Goal: Task Accomplishment & Management: Manage account settings

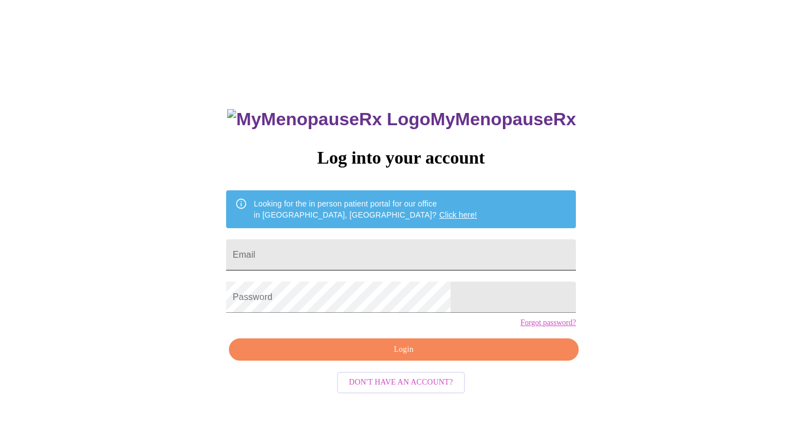
click at [321, 251] on input "Email" at bounding box center [401, 254] width 350 height 31
type input "[EMAIL_ADDRESS][DOMAIN_NAME]"
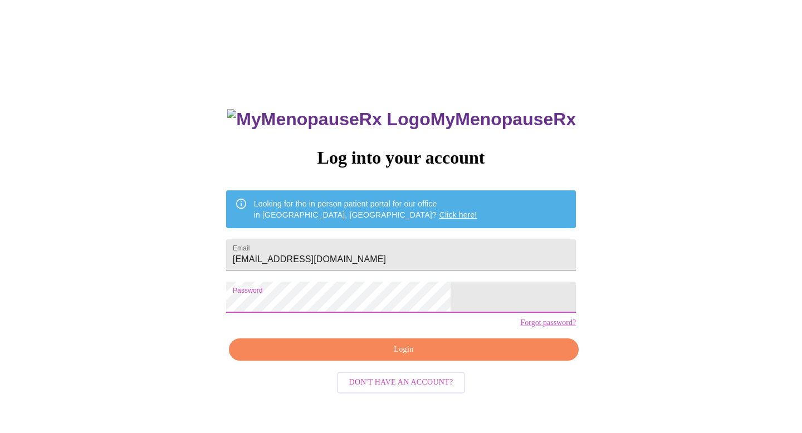
click at [404, 357] on span "Login" at bounding box center [404, 350] width 324 height 14
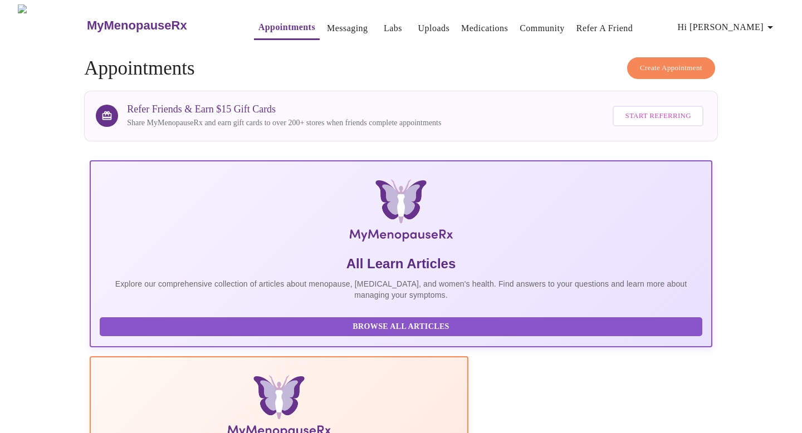
click at [754, 22] on span "Hi [PERSON_NAME]" at bounding box center [727, 27] width 99 height 16
click at [753, 23] on li "Settings" at bounding box center [757, 23] width 51 height 20
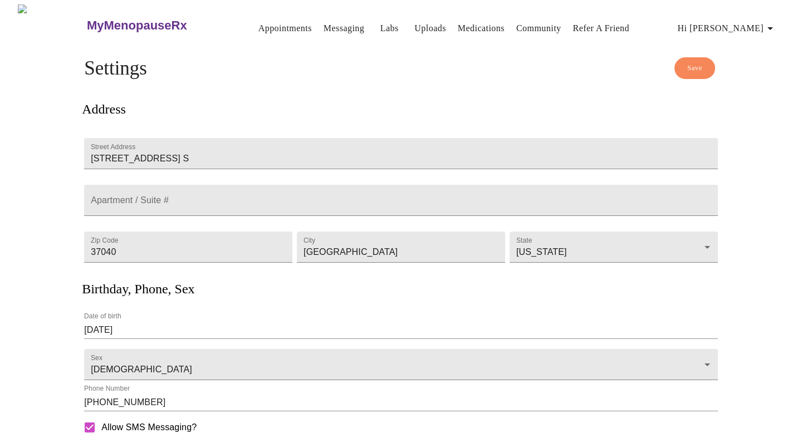
click at [458, 23] on link "Medications" at bounding box center [481, 29] width 47 height 16
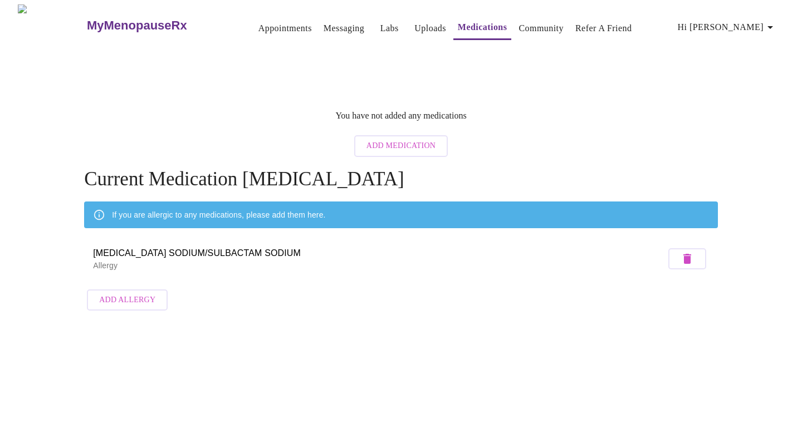
click at [401, 139] on span "Add Medication" at bounding box center [400, 146] width 69 height 14
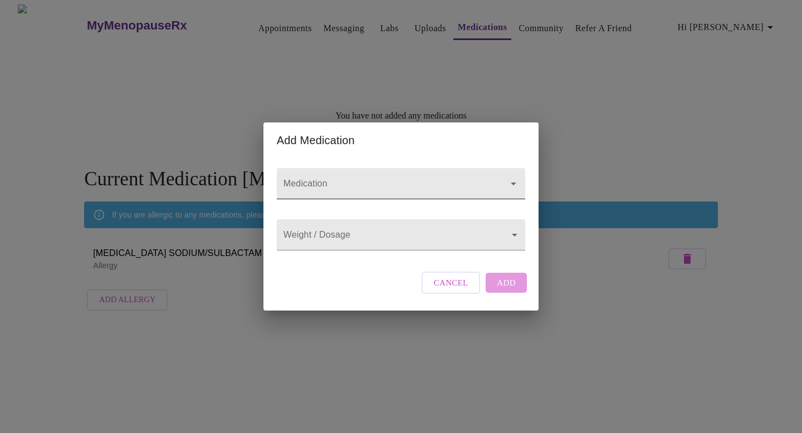
click at [375, 179] on input "Medication" at bounding box center [385, 189] width 208 height 21
type input "E2/Test 4mg/6mg/ml cream"
click at [391, 236] on body "MyMenopauseRx Appointments Messaging Labs Uploads Medications Community Refer a…" at bounding box center [400, 160] width 793 height 312
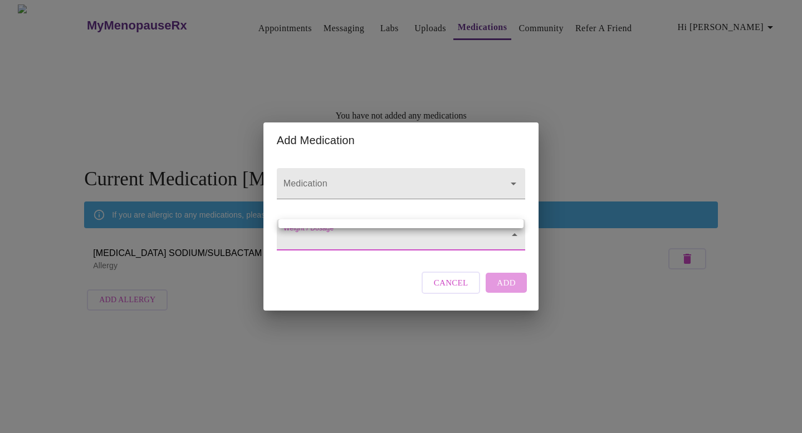
click at [516, 240] on div at bounding box center [401, 216] width 802 height 433
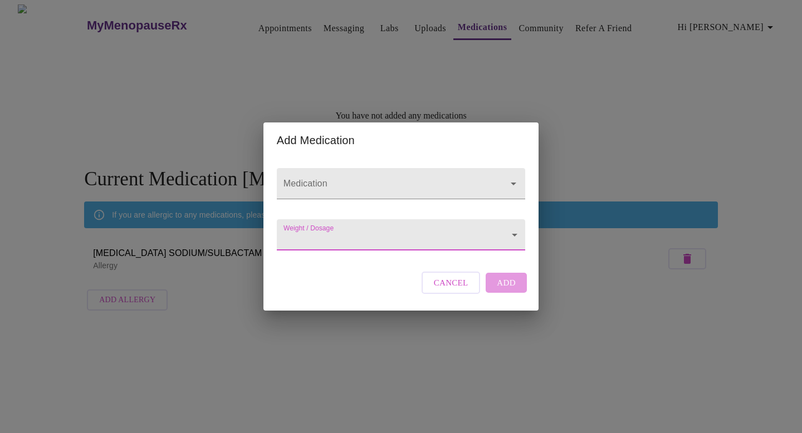
click at [336, 231] on body "MyMenopauseRx Appointments Messaging Labs Uploads Medications Community Refer a…" at bounding box center [400, 160] width 793 height 312
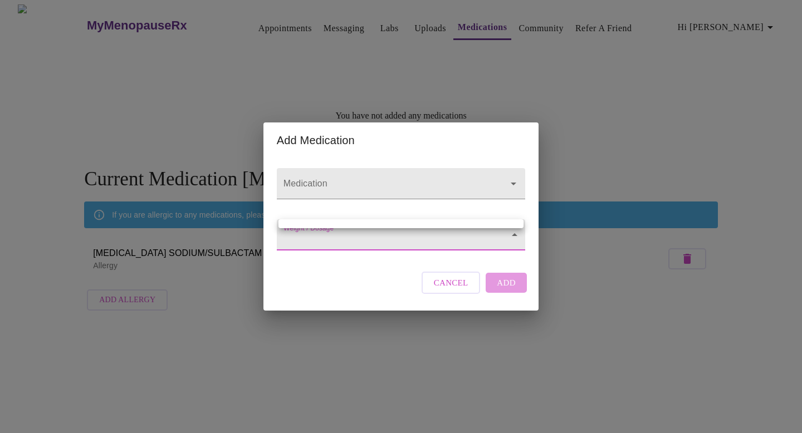
click at [339, 224] on ul at bounding box center [400, 223] width 245 height 9
click at [506, 293] on div at bounding box center [401, 216] width 802 height 433
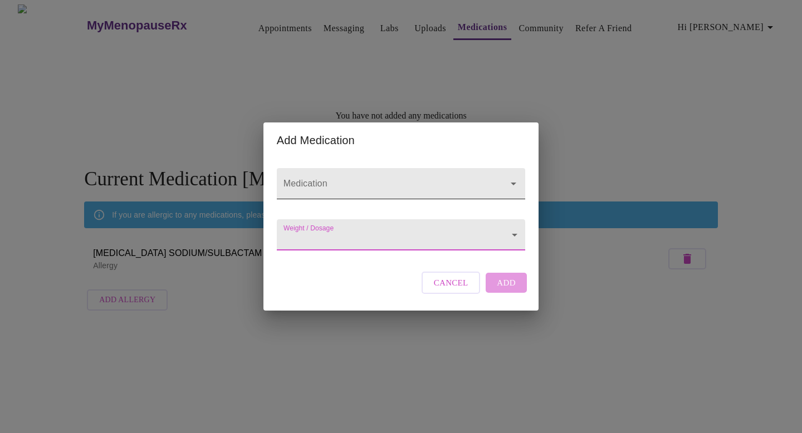
click at [407, 179] on input "Medication" at bounding box center [385, 189] width 208 height 21
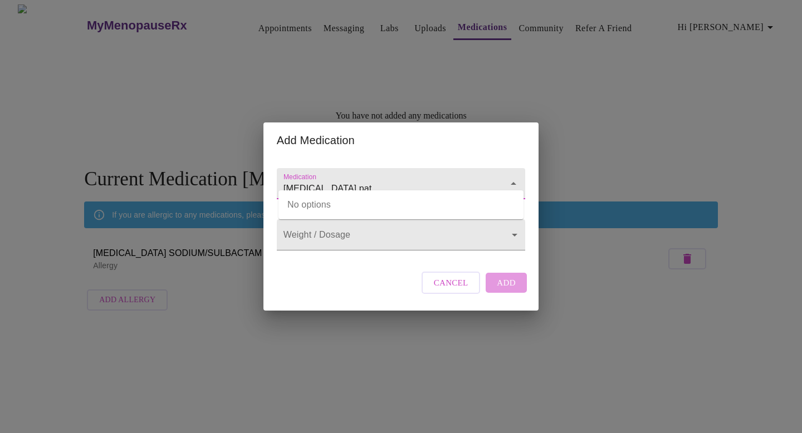
type input "[MEDICAL_DATA] pat"
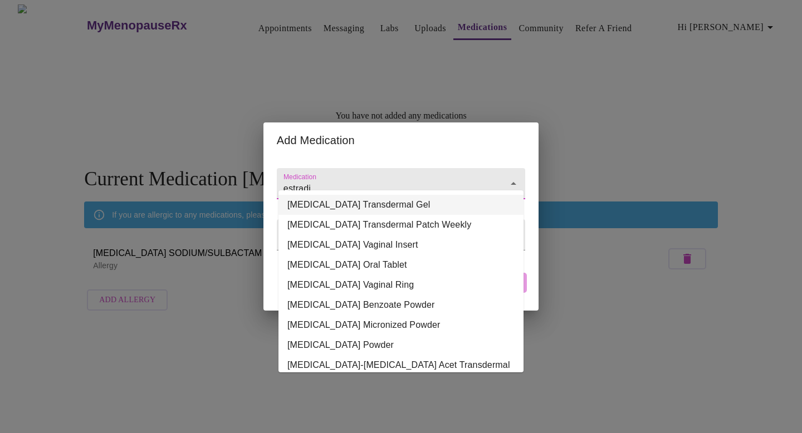
click at [372, 204] on li "[MEDICAL_DATA] Transdermal Gel" at bounding box center [400, 205] width 245 height 20
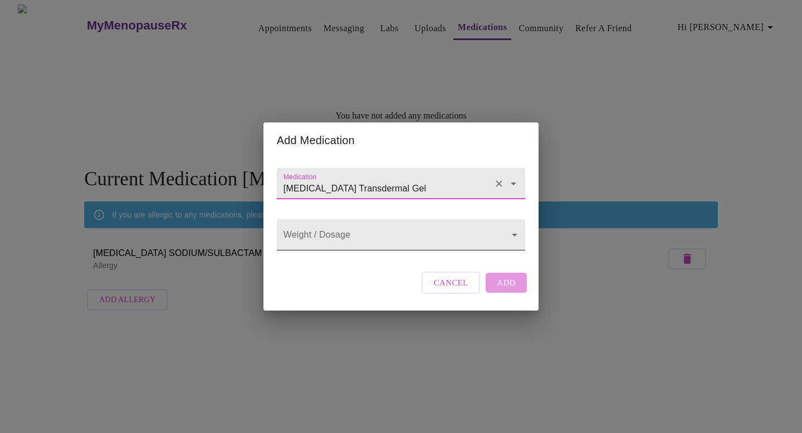
type input "[MEDICAL_DATA] Transdermal Gel"
click at [381, 233] on body "MyMenopauseRx Appointments Messaging Labs Uploads Medications Community Refer a…" at bounding box center [400, 160] width 793 height 312
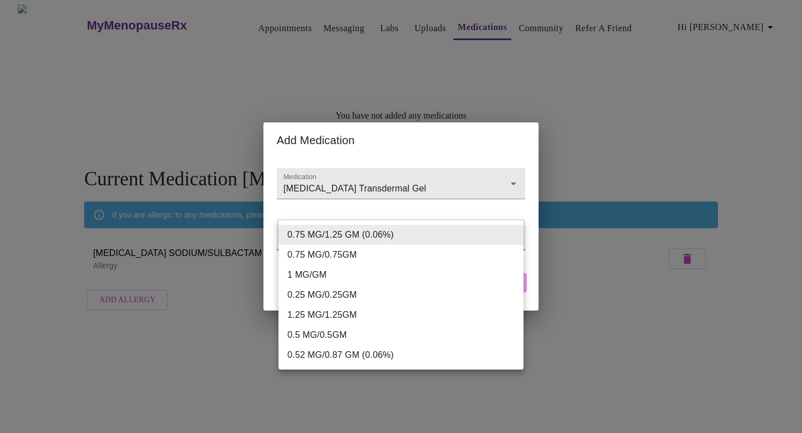
click at [461, 165] on div at bounding box center [401, 216] width 802 height 433
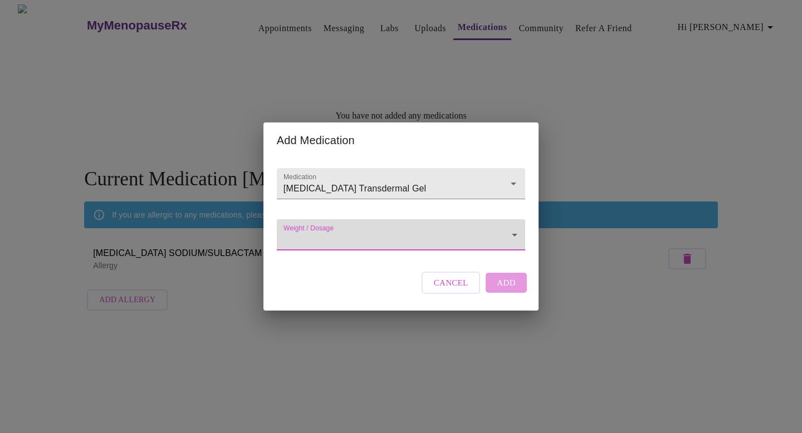
click at [461, 168] on div "[MEDICAL_DATA] Transdermal Gel" at bounding box center [401, 183] width 248 height 31
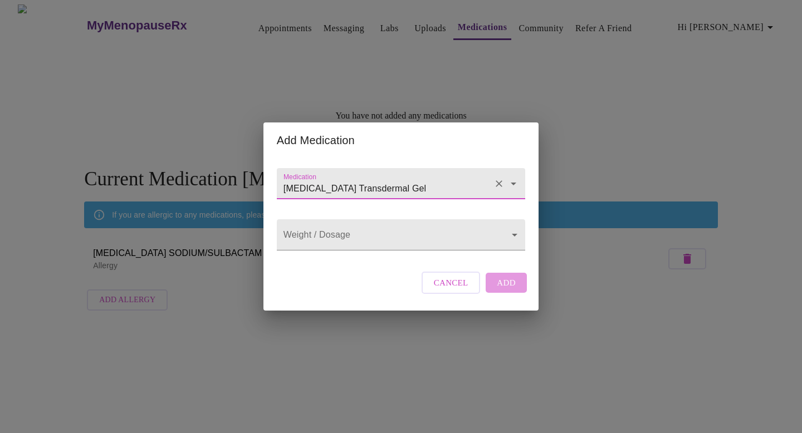
click at [514, 177] on icon "Open" at bounding box center [513, 183] width 13 height 13
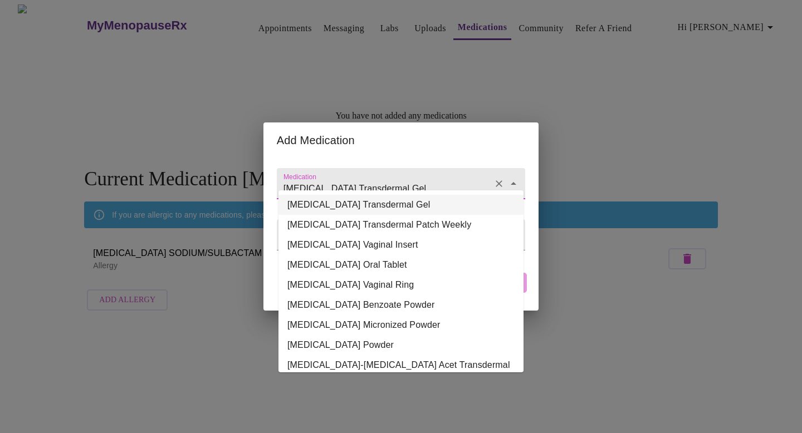
click at [455, 140] on div "Add Medication" at bounding box center [400, 140] width 275 height 36
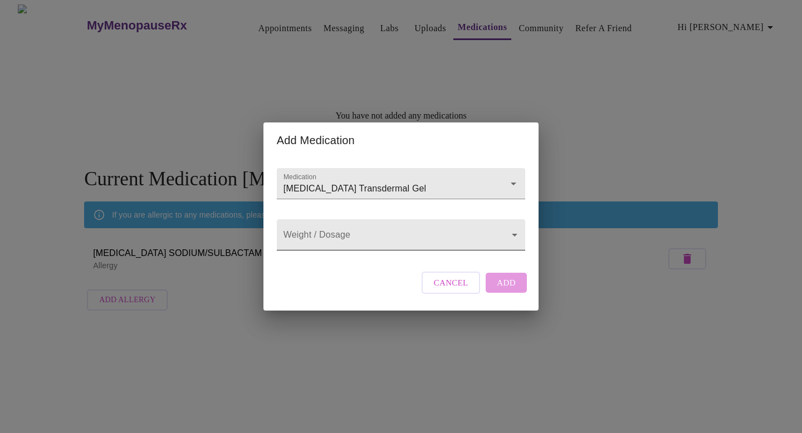
click at [353, 234] on body "MyMenopauseRx Appointments Messaging Labs Uploads Medications Community Refer a…" at bounding box center [400, 160] width 793 height 312
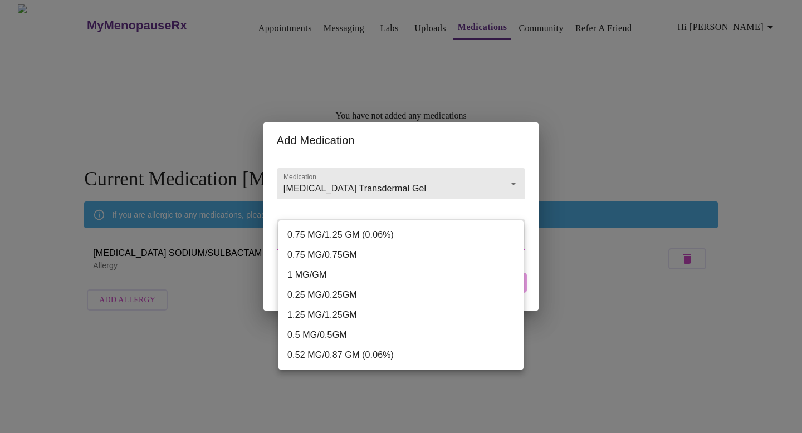
click at [359, 233] on li "0.75 MG/1.25 GM (0.06%)" at bounding box center [400, 235] width 245 height 20
type input "0.75 MG/1.25 GM (0.06%)"
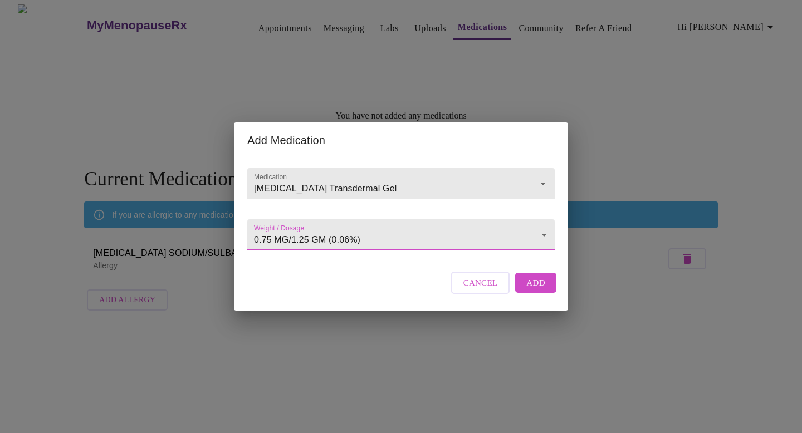
click at [538, 290] on span "Add" at bounding box center [535, 283] width 19 height 14
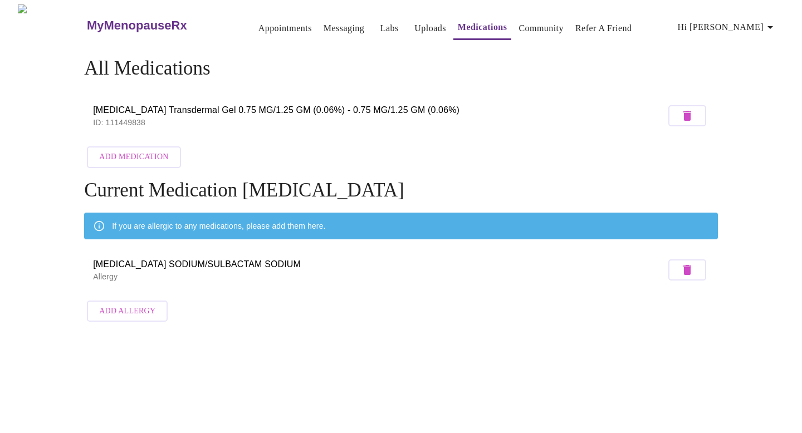
click at [149, 154] on span "Add Medication" at bounding box center [133, 157] width 69 height 14
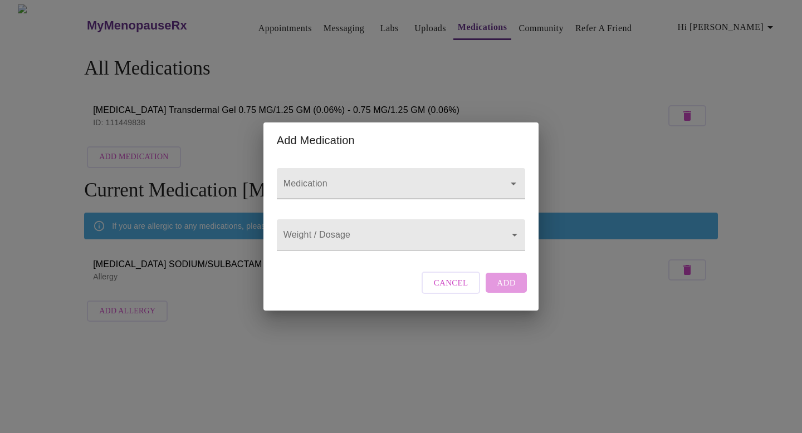
click at [394, 179] on input "Medication" at bounding box center [385, 189] width 208 height 21
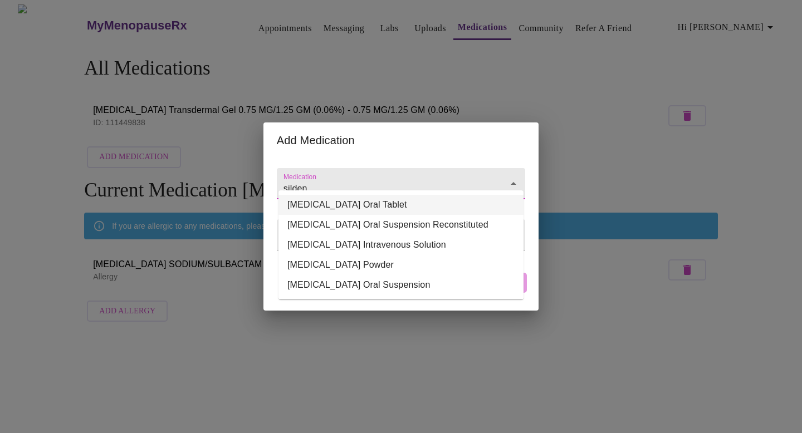
click at [385, 203] on li "[MEDICAL_DATA] Oral Tablet" at bounding box center [400, 205] width 245 height 20
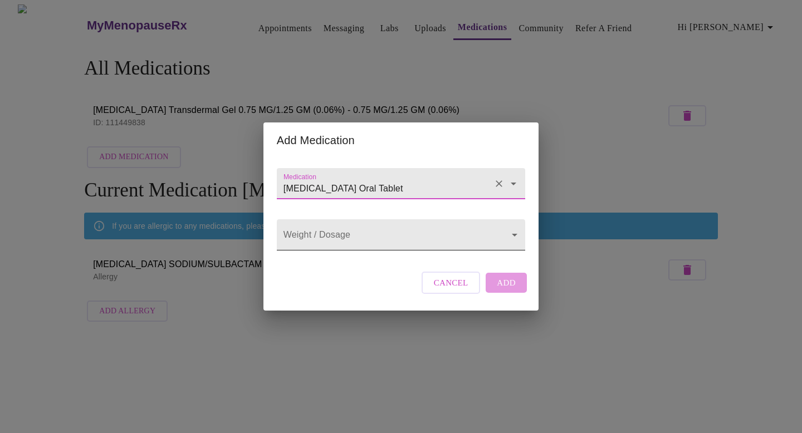
type input "[MEDICAL_DATA] Oral Tablet"
click at [381, 242] on body "MyMenopauseRx Appointments Messaging Labs Uploads Medications Community Refer a…" at bounding box center [400, 165] width 793 height 323
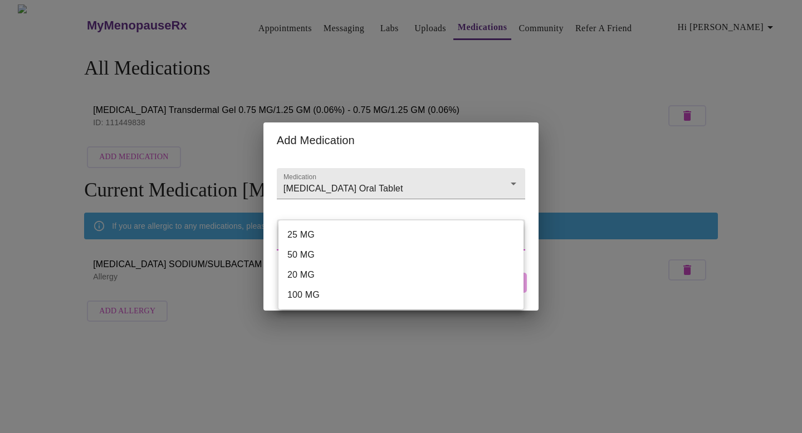
click at [347, 233] on li "25 MG" at bounding box center [400, 235] width 245 height 20
type input "25 MG"
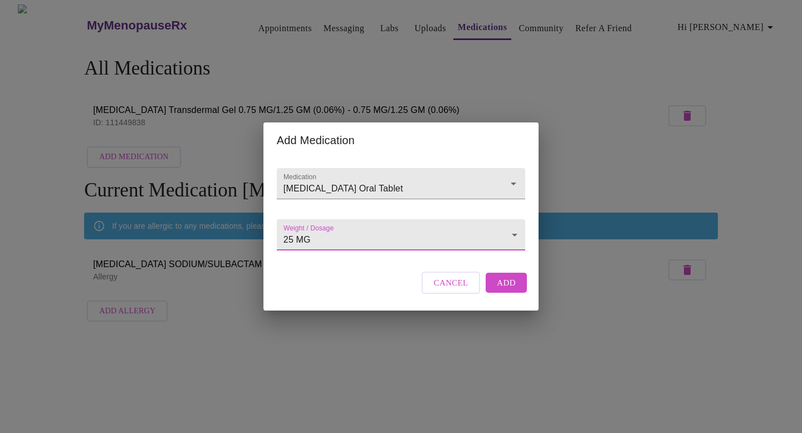
click at [505, 290] on span "Add" at bounding box center [506, 283] width 19 height 14
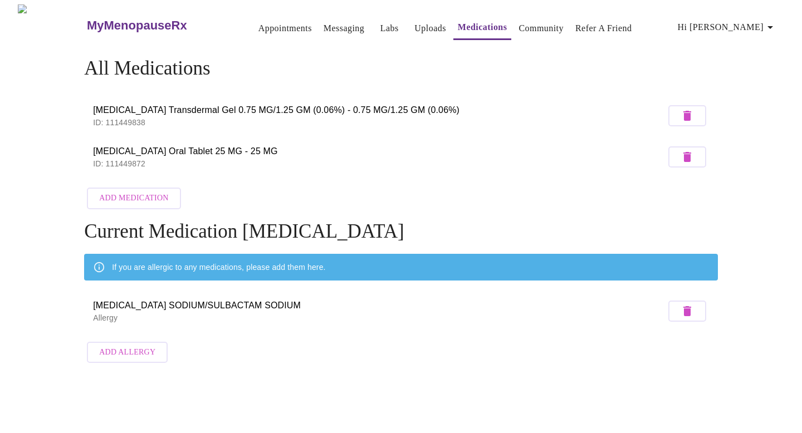
click at [258, 24] on link "Appointments" at bounding box center [284, 29] width 53 height 16
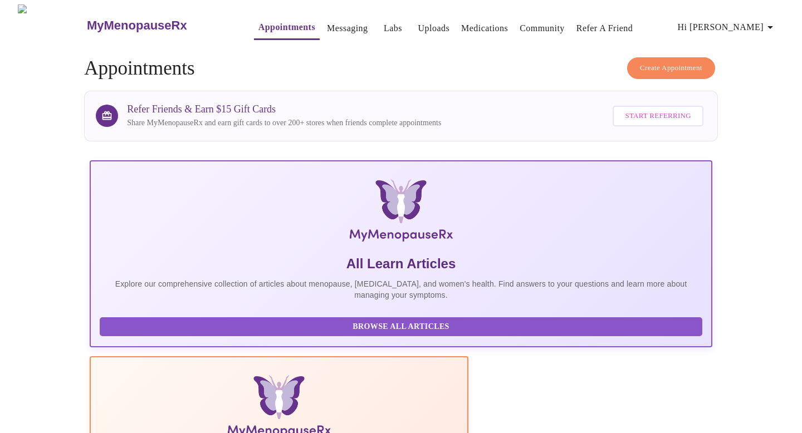
click at [760, 21] on span "Hi [PERSON_NAME]" at bounding box center [727, 27] width 99 height 16
click at [752, 24] on li "Settings" at bounding box center [757, 23] width 51 height 20
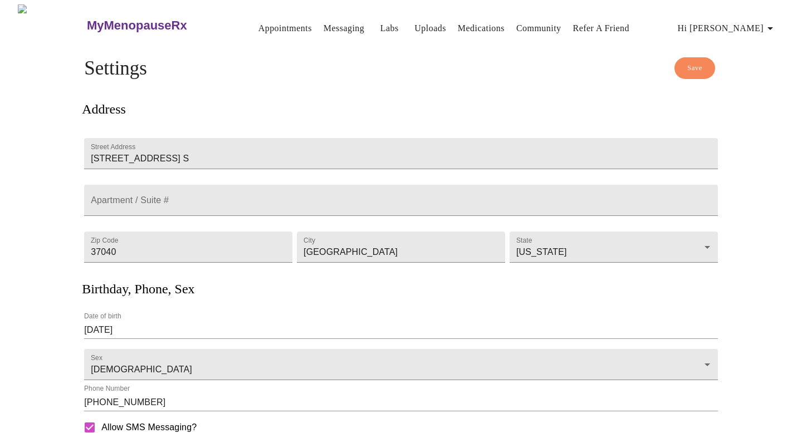
click at [324, 24] on link "Messaging" at bounding box center [344, 29] width 41 height 16
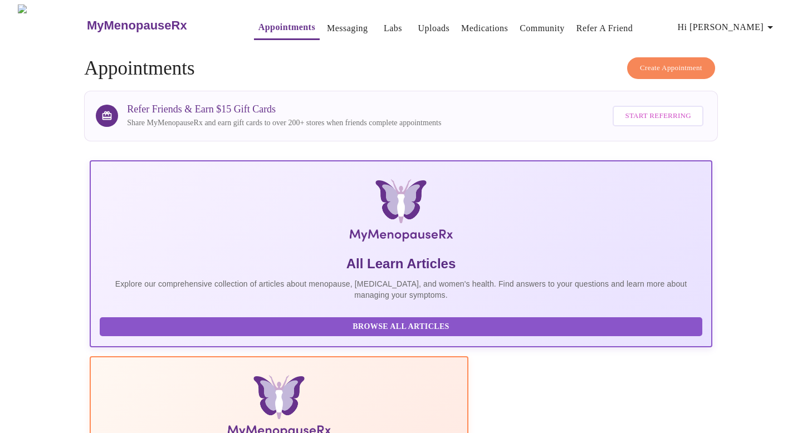
click at [470, 26] on link "Medications" at bounding box center [484, 29] width 47 height 16
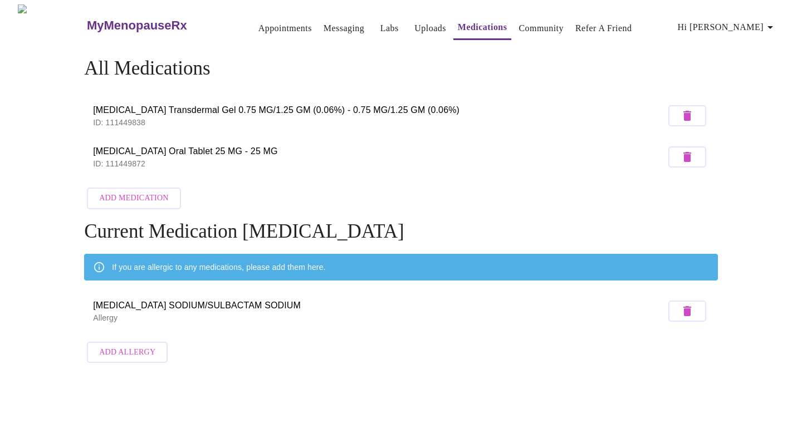
click at [135, 194] on span "Add Medication" at bounding box center [133, 199] width 69 height 14
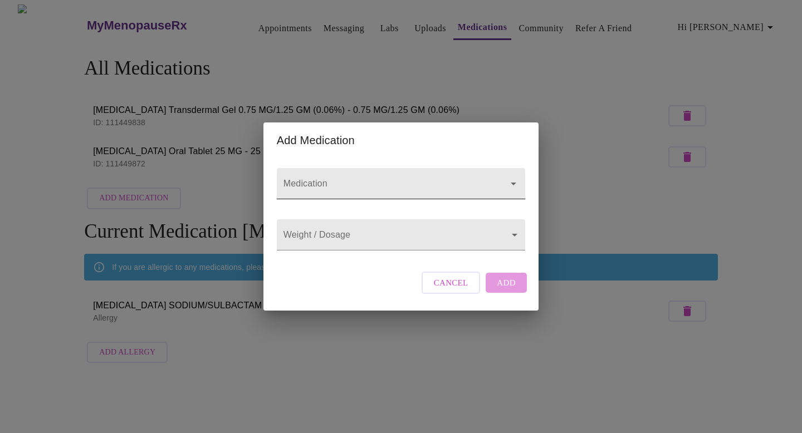
click at [299, 179] on input "Medication" at bounding box center [385, 189] width 208 height 21
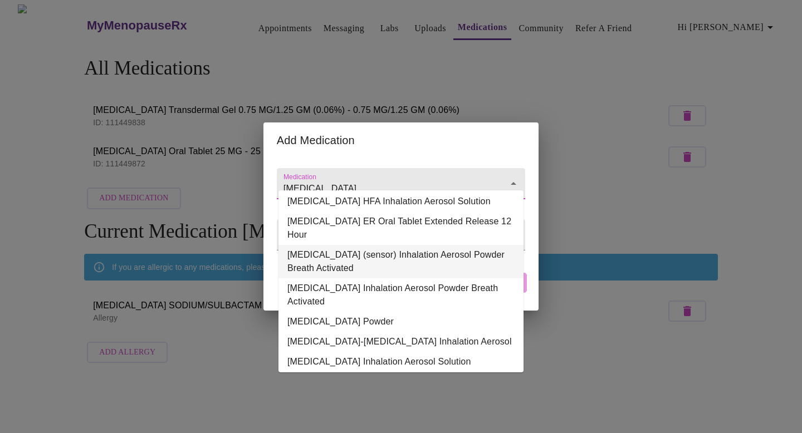
scroll to position [116, 0]
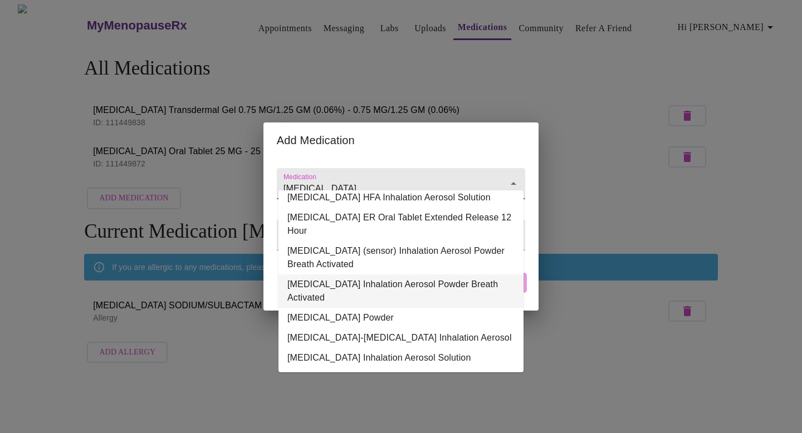
click at [384, 281] on li "[MEDICAL_DATA] Inhalation Aerosol Powder Breath Activated" at bounding box center [400, 291] width 245 height 33
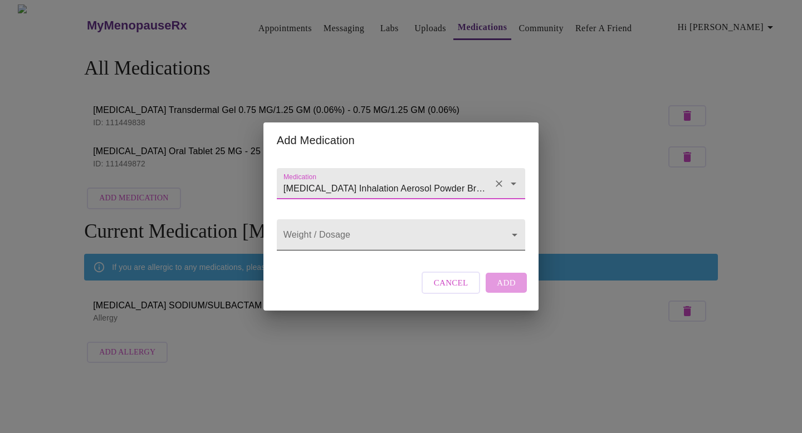
click at [403, 229] on body "MyMenopauseRx Appointments Messaging Labs Uploads Medications Community Refer a…" at bounding box center [400, 186] width 793 height 364
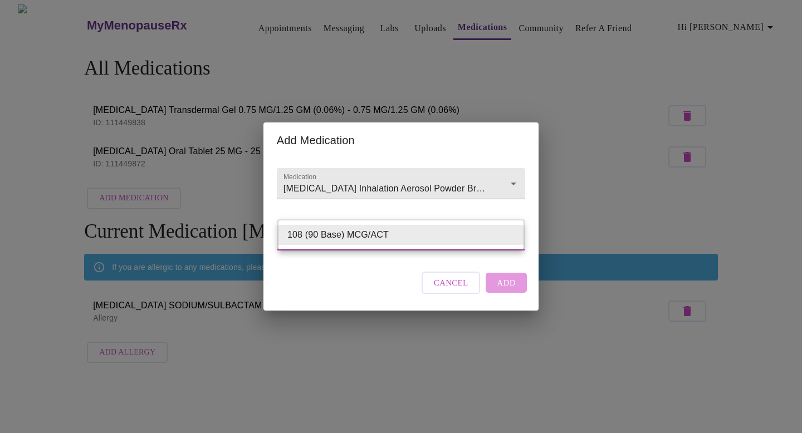
click at [445, 174] on div at bounding box center [401, 216] width 802 height 433
click at [445, 179] on input "[MEDICAL_DATA] Inhalation Aerosol Powder Breath Activated" at bounding box center [385, 189] width 208 height 21
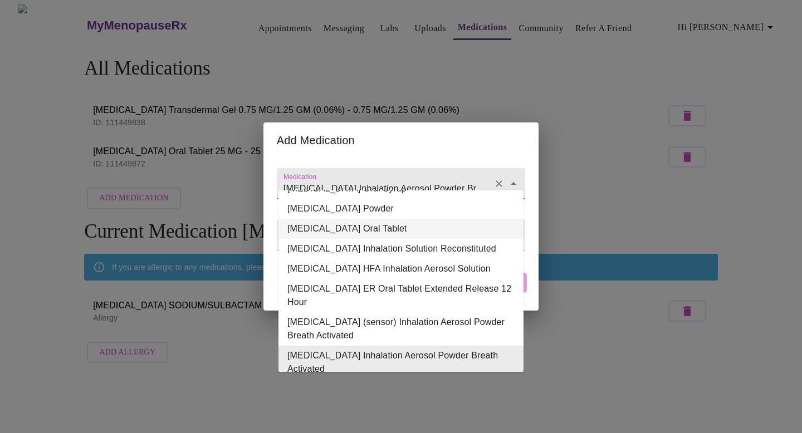
scroll to position [34, 0]
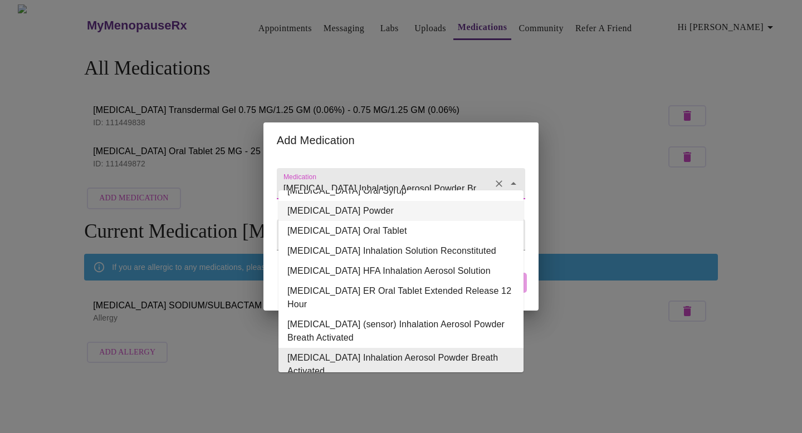
click at [383, 215] on li "[MEDICAL_DATA] Powder" at bounding box center [400, 211] width 245 height 20
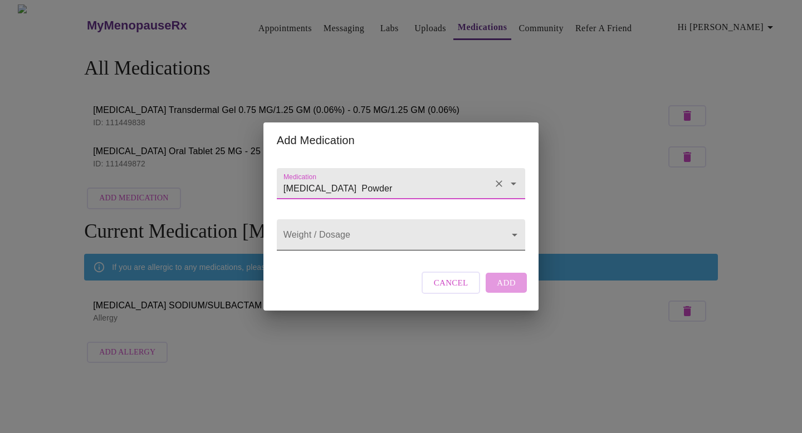
click at [388, 234] on body "MyMenopauseRx Appointments Messaging Labs Uploads Medications Community Refer a…" at bounding box center [400, 186] width 793 height 364
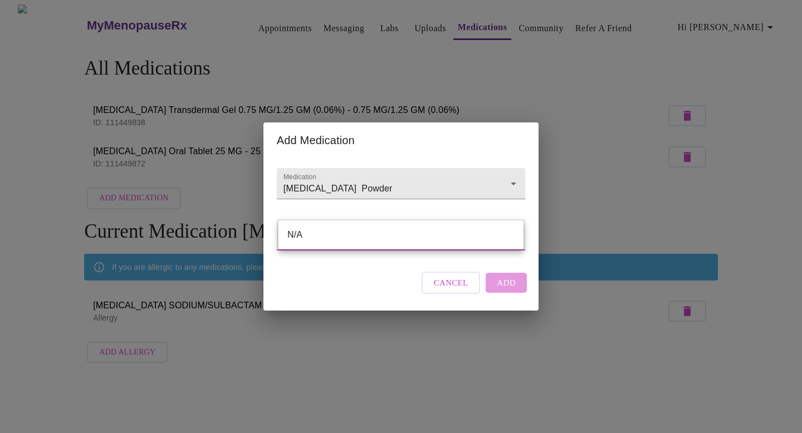
click at [402, 178] on div at bounding box center [401, 216] width 802 height 433
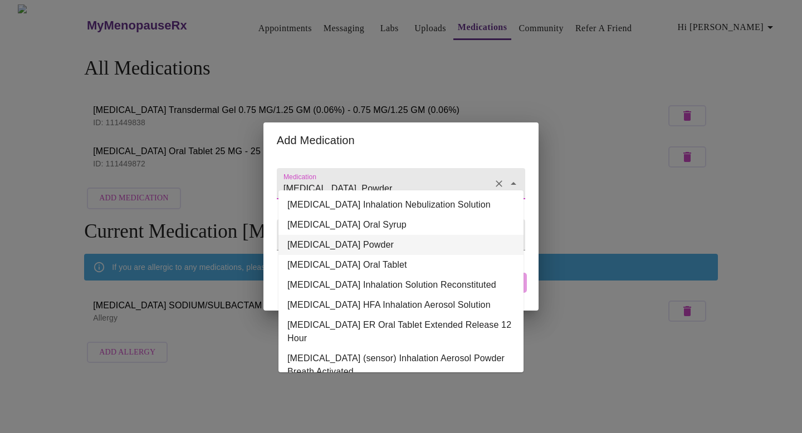
click at [402, 179] on input "[MEDICAL_DATA] Powder" at bounding box center [385, 189] width 208 height 21
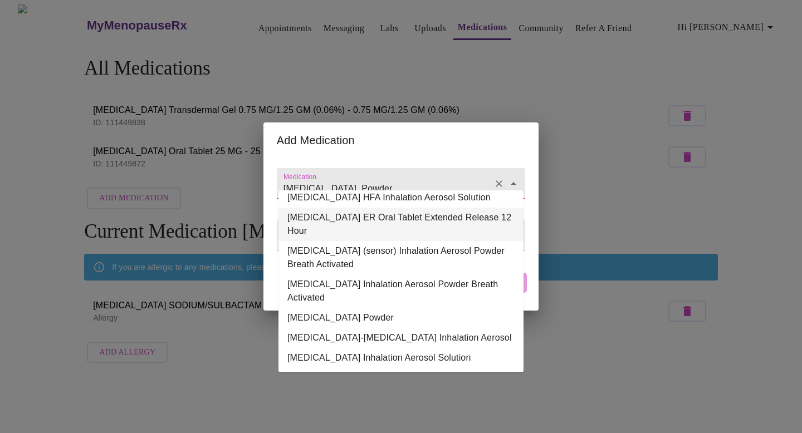
scroll to position [116, 0]
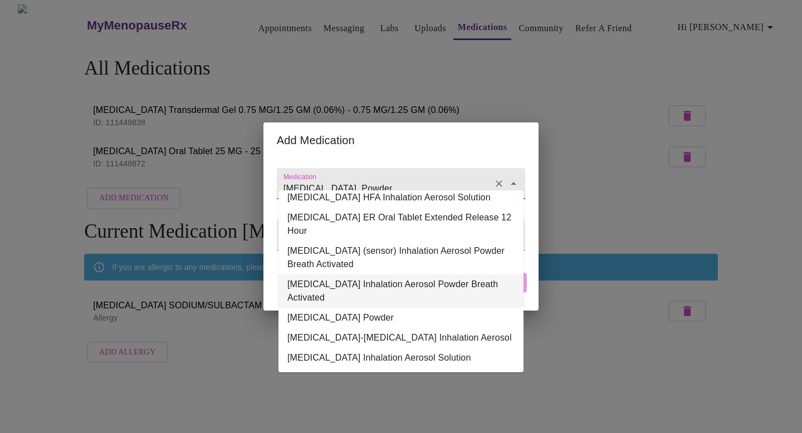
click at [396, 281] on li "[MEDICAL_DATA] Inhalation Aerosol Powder Breath Activated" at bounding box center [400, 291] width 245 height 33
type input "[MEDICAL_DATA] Inhalation Aerosol Powder Breath Activated"
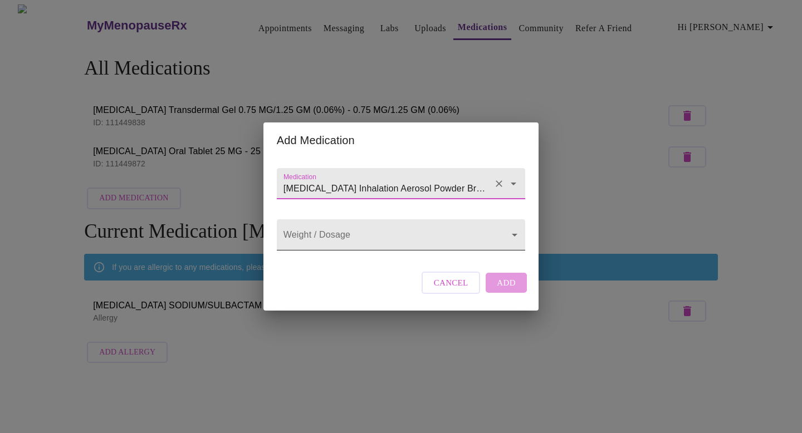
click at [390, 232] on body "MyMenopauseRx Appointments Messaging Labs Uploads Medications Community Refer a…" at bounding box center [400, 186] width 793 height 364
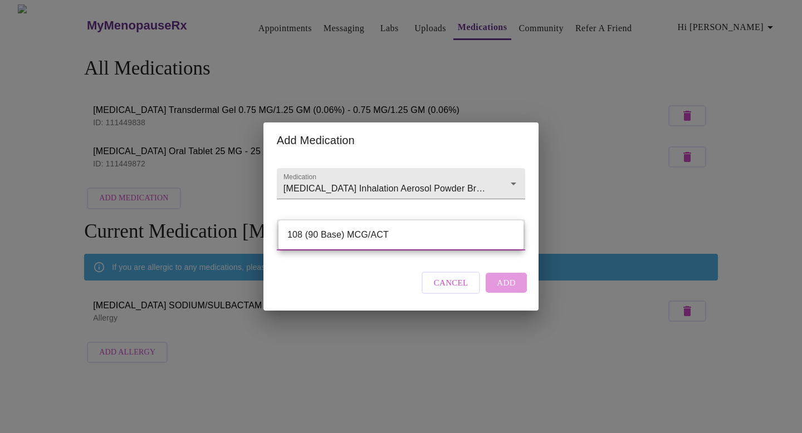
click at [371, 232] on li "108 (90 Base) MCG/ACT" at bounding box center [400, 235] width 245 height 20
type input "108 (90 Base) MCG/ACT"
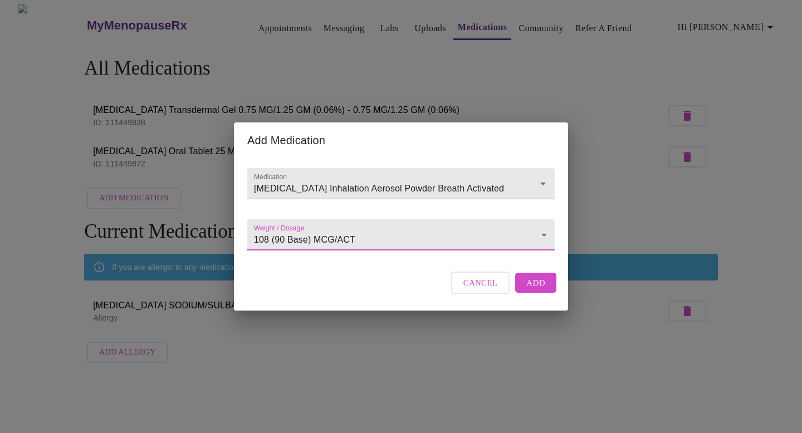
click at [533, 290] on span "Add" at bounding box center [535, 283] width 19 height 14
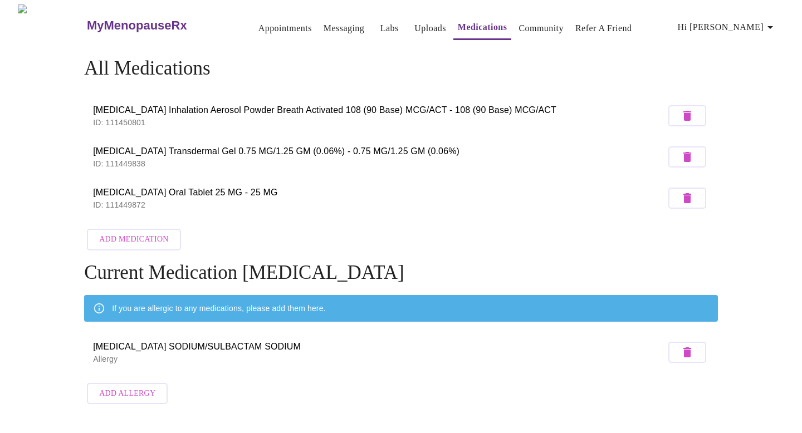
click at [695, 112] on button "button" at bounding box center [687, 115] width 38 height 21
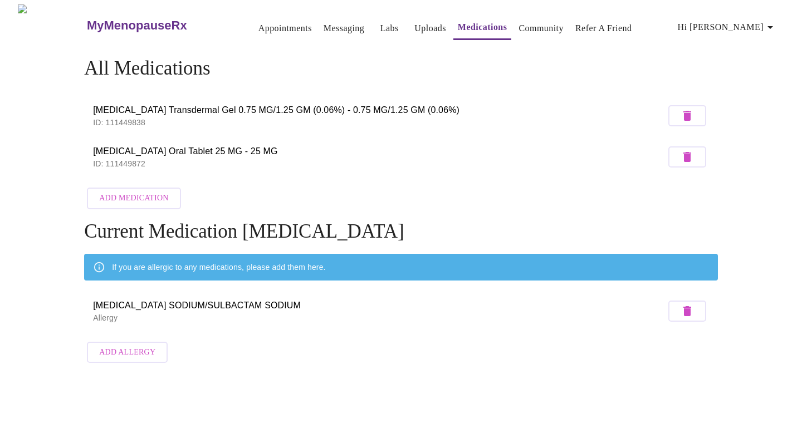
click at [147, 195] on span "Add Medication" at bounding box center [133, 199] width 69 height 14
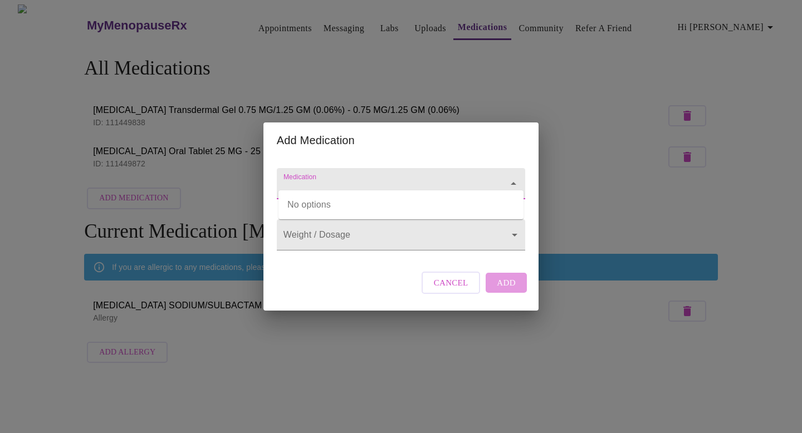
click at [344, 179] on input "Medication" at bounding box center [385, 189] width 208 height 21
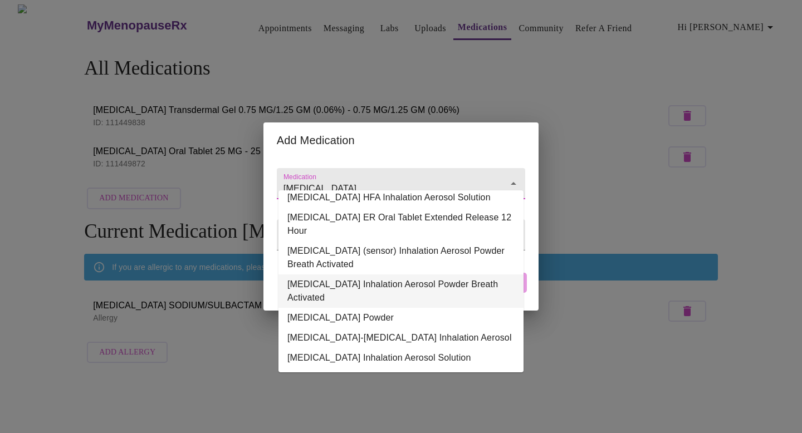
click at [388, 276] on li "[MEDICAL_DATA] Inhalation Aerosol Powder Breath Activated" at bounding box center [400, 291] width 245 height 33
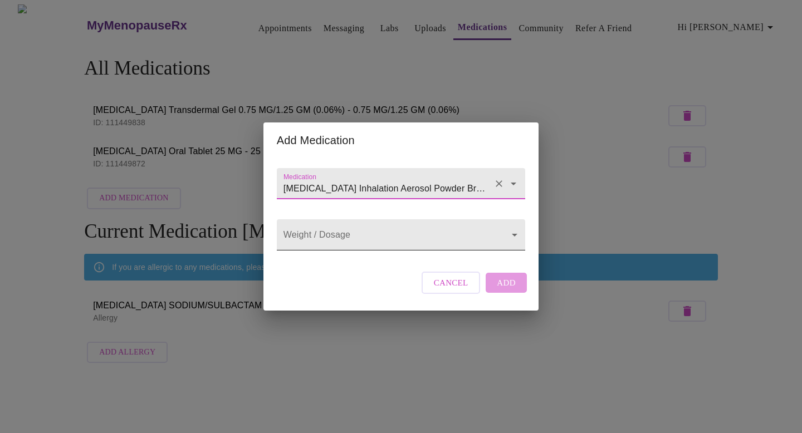
type input "[MEDICAL_DATA] Inhalation Aerosol Powder Breath Activated"
click at [415, 237] on body "MyMenopauseRx Appointments Messaging Labs Uploads Medications Community Refer a…" at bounding box center [400, 186] width 793 height 364
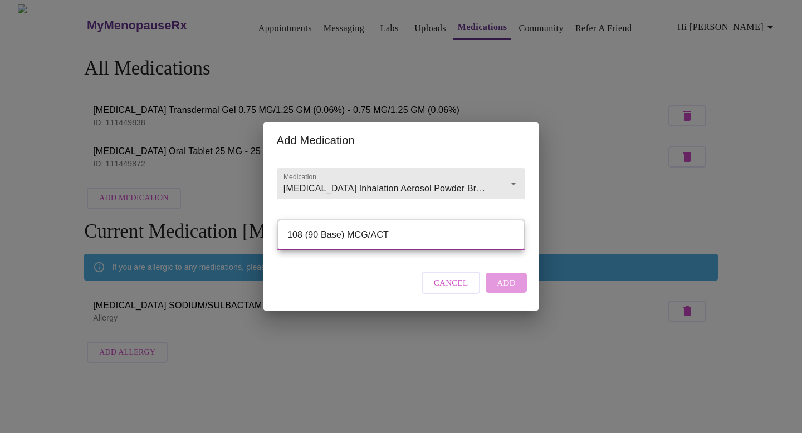
click at [374, 236] on li "108 (90 Base) MCG/ACT" at bounding box center [400, 235] width 245 height 20
type input "108 (90 Base) MCG/ACT"
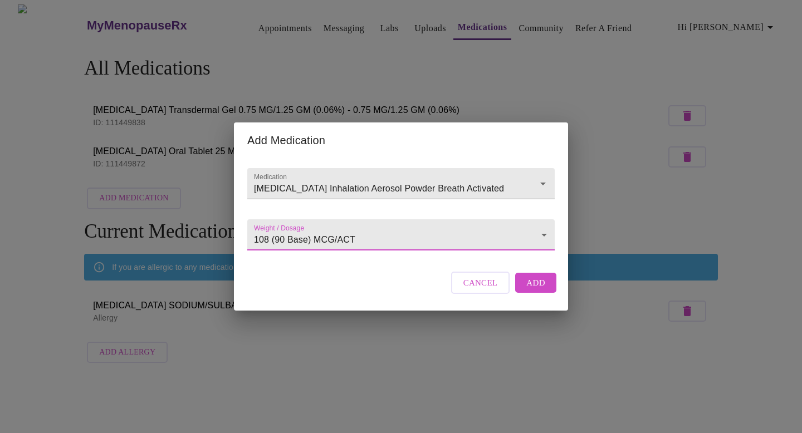
click at [532, 290] on span "Add" at bounding box center [535, 283] width 19 height 14
